Goal: Information Seeking & Learning: Learn about a topic

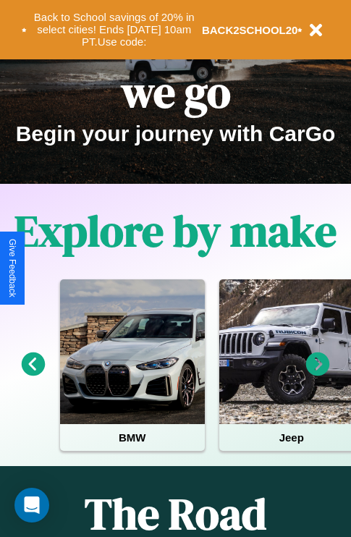
scroll to position [223, 0]
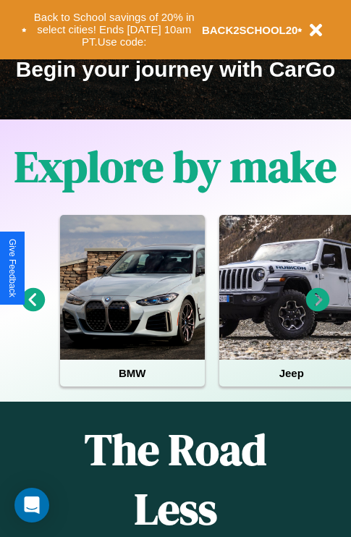
click at [317, 310] on icon at bounding box center [318, 300] width 24 height 24
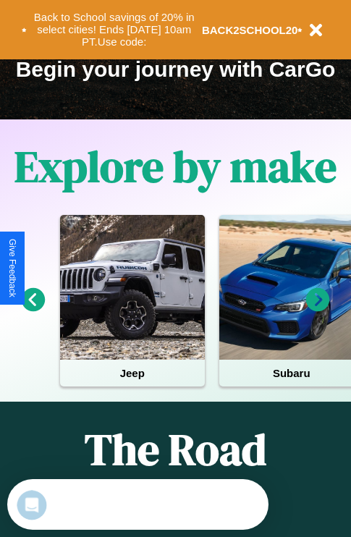
scroll to position [0, 0]
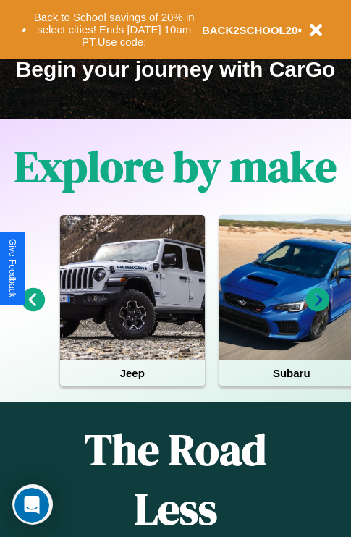
click at [317, 310] on icon at bounding box center [318, 300] width 24 height 24
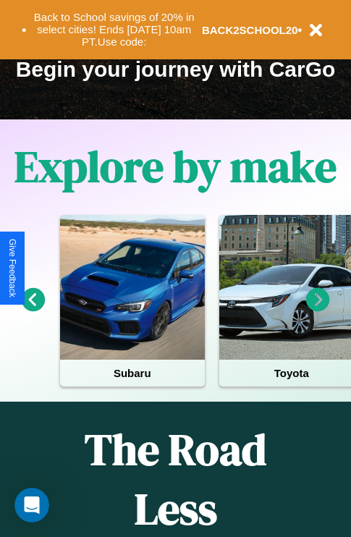
click at [317, 310] on icon at bounding box center [318, 300] width 24 height 24
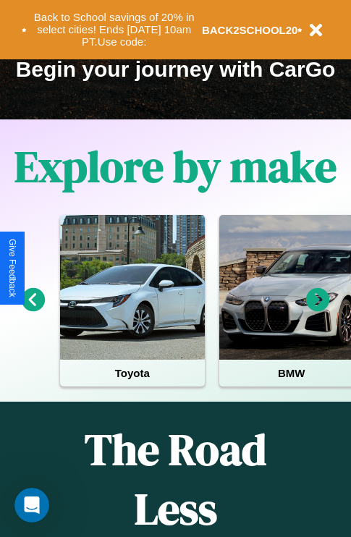
click at [317, 310] on icon at bounding box center [318, 300] width 24 height 24
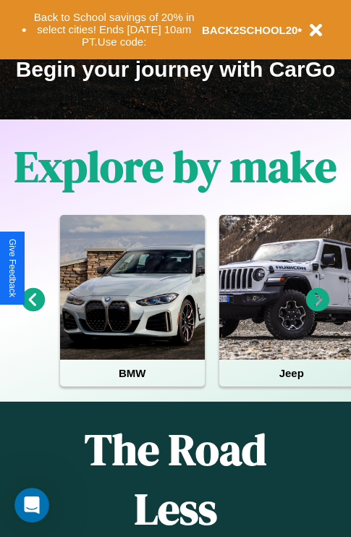
click at [317, 310] on icon at bounding box center [318, 300] width 24 height 24
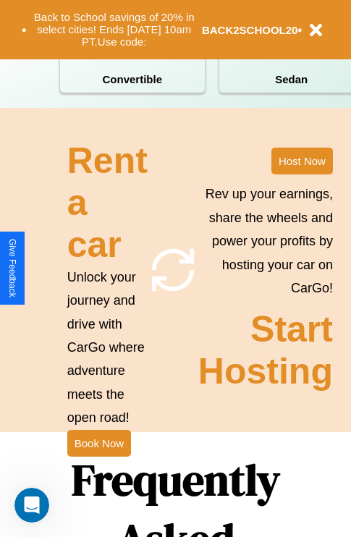
scroll to position [1408, 0]
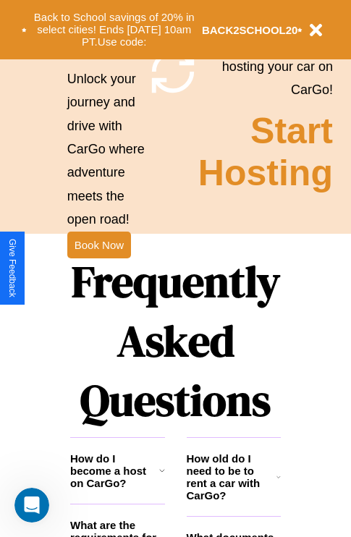
click at [98, 268] on h1 "Frequently Asked Questions" at bounding box center [175, 340] width 210 height 192
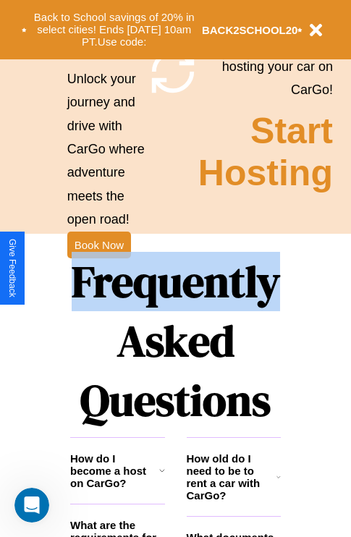
scroll to position [1955, 0]
